Goal: Check status: Check status

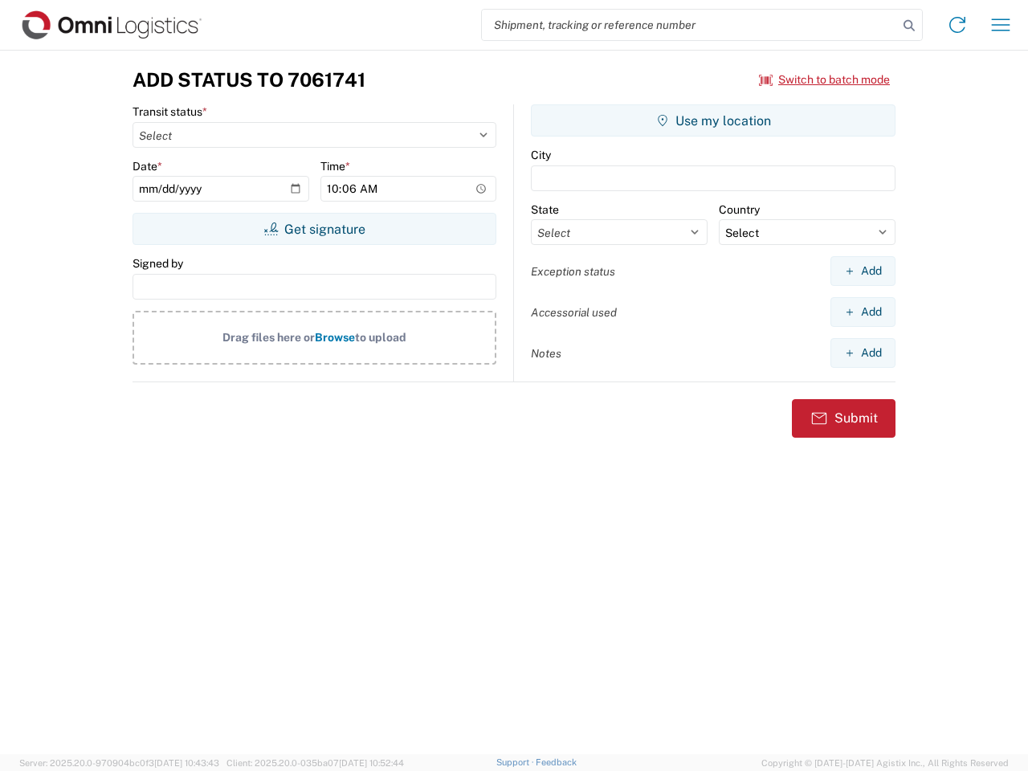
click at [690, 25] on input "search" at bounding box center [690, 25] width 416 height 31
click at [909, 26] on icon at bounding box center [909, 25] width 22 height 22
click at [958, 25] on icon at bounding box center [958, 25] width 26 height 26
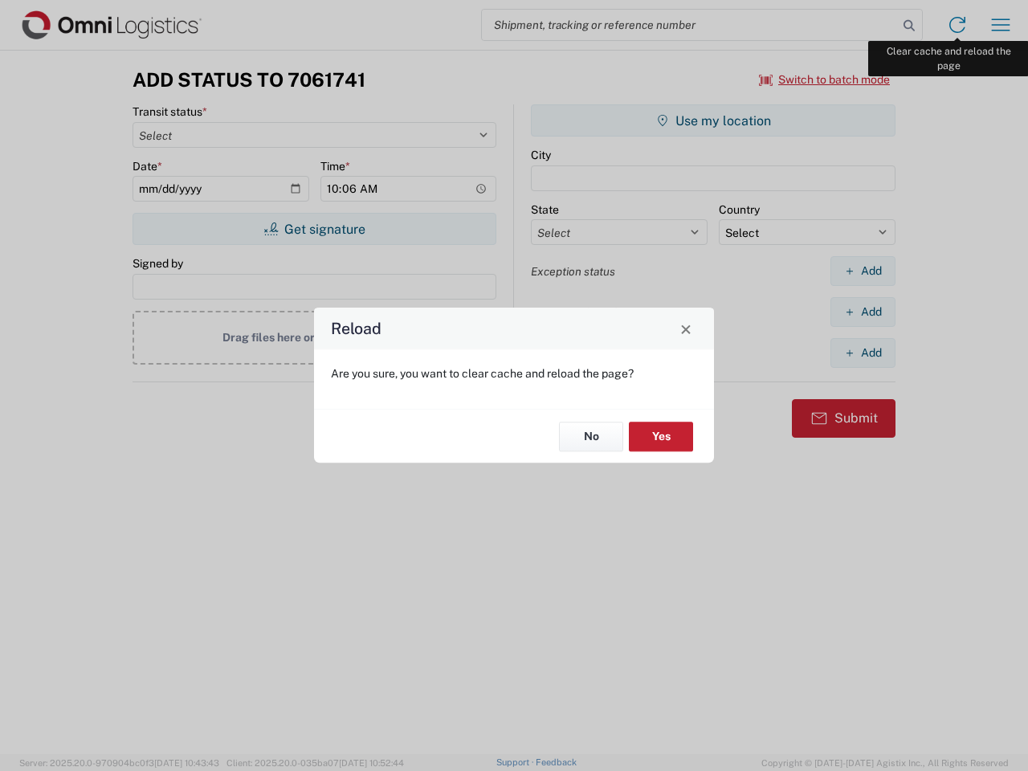
click at [1001, 25] on div "Reload Are you sure, you want to clear cache and reload the page? No Yes" at bounding box center [514, 385] width 1028 height 771
click at [825, 80] on div "Reload Are you sure, you want to clear cache and reload the page? No Yes" at bounding box center [514, 385] width 1028 height 771
click at [314, 229] on div "Reload Are you sure, you want to clear cache and reload the page? No Yes" at bounding box center [514, 385] width 1028 height 771
click at [713, 120] on div "Reload Are you sure, you want to clear cache and reload the page? No Yes" at bounding box center [514, 385] width 1028 height 771
click at [863, 271] on div "Reload Are you sure, you want to clear cache and reload the page? No Yes" at bounding box center [514, 385] width 1028 height 771
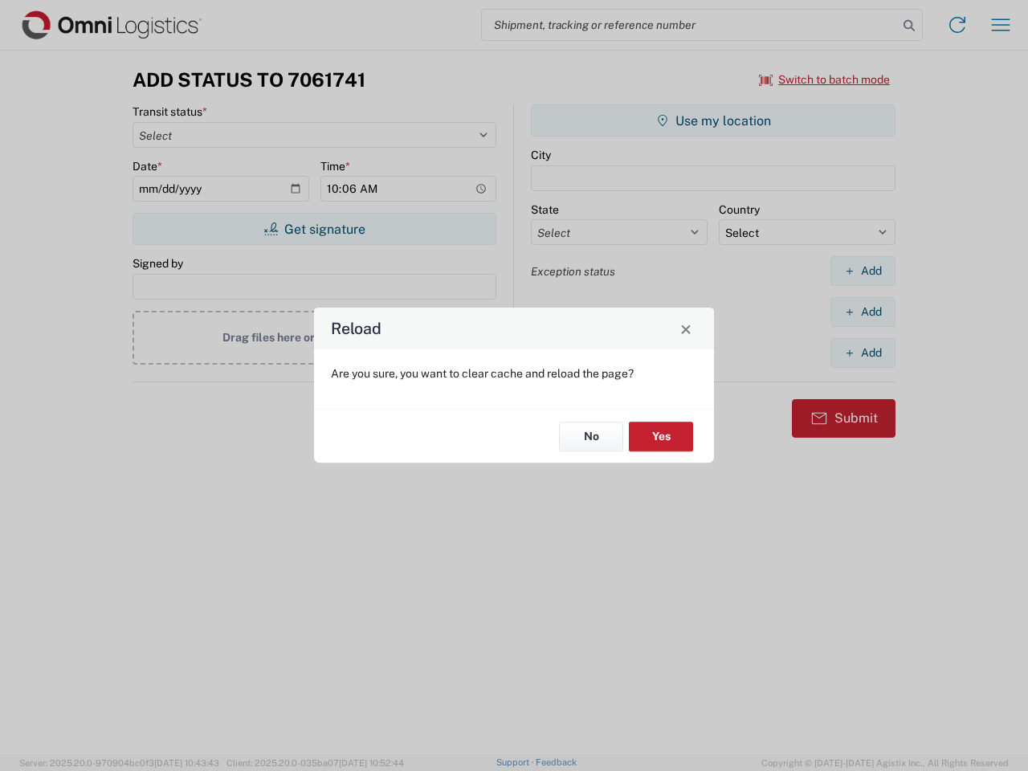
click at [863, 312] on div "Reload Are you sure, you want to clear cache and reload the page? No Yes" at bounding box center [514, 385] width 1028 height 771
click at [863, 353] on div "Reload Are you sure, you want to clear cache and reload the page? No Yes" at bounding box center [514, 385] width 1028 height 771
